Goal: Transaction & Acquisition: Subscribe to service/newsletter

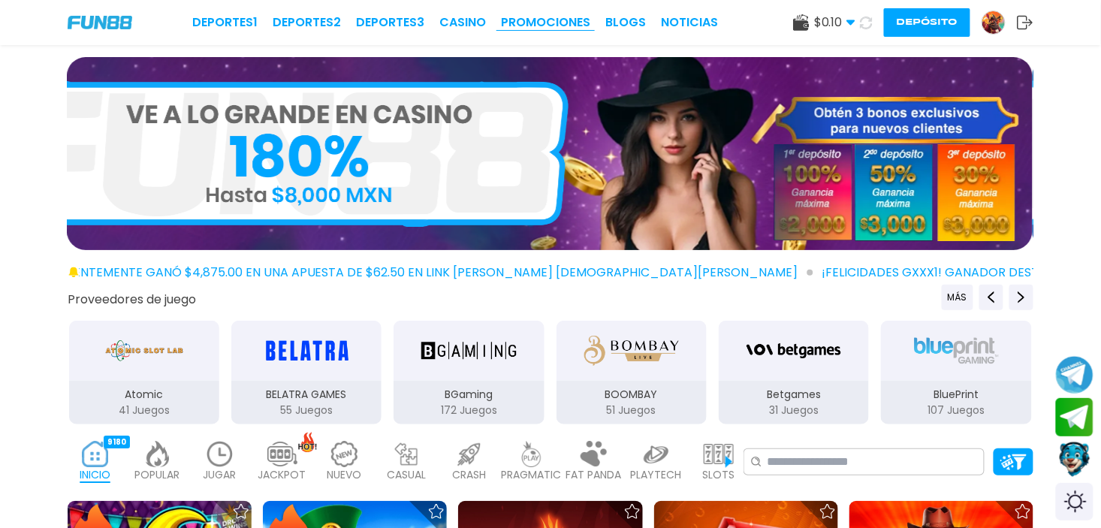
click at [575, 17] on link "Promociones" at bounding box center [545, 23] width 89 height 18
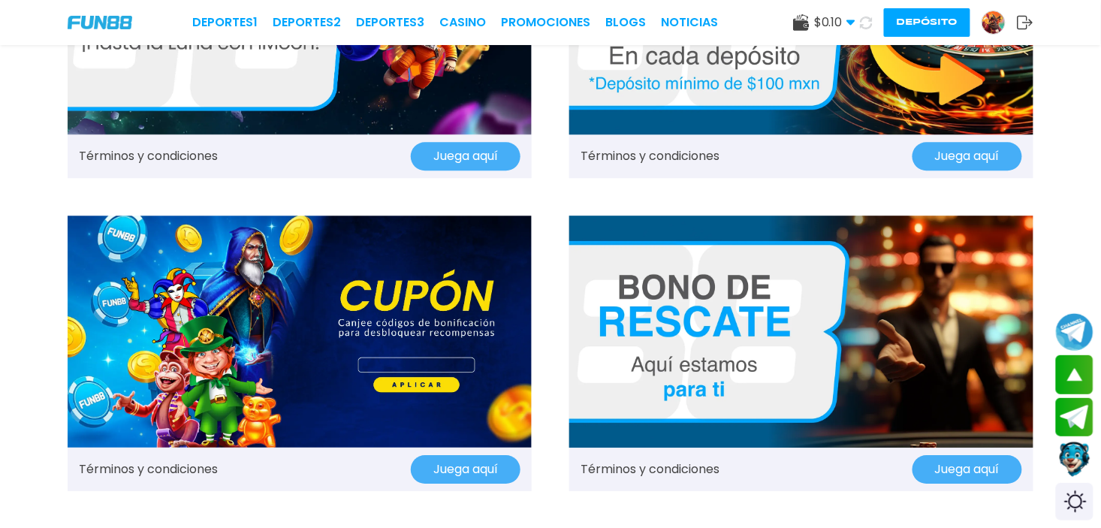
scroll to position [1116, 0]
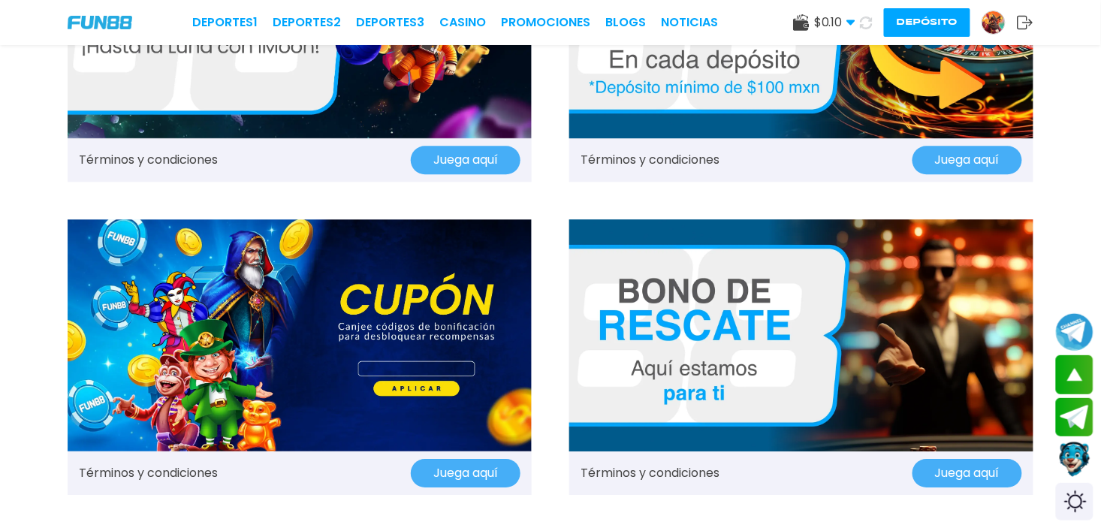
click at [972, 468] on button "Juega aquí" at bounding box center [967, 473] width 110 height 29
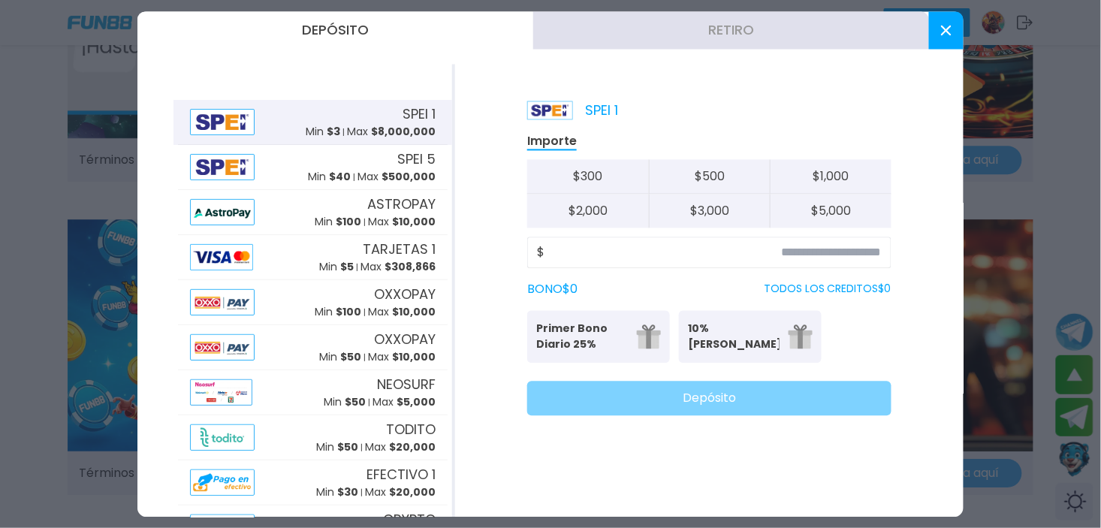
click at [937, 32] on button at bounding box center [946, 30] width 35 height 38
